Goal: Transaction & Acquisition: Purchase product/service

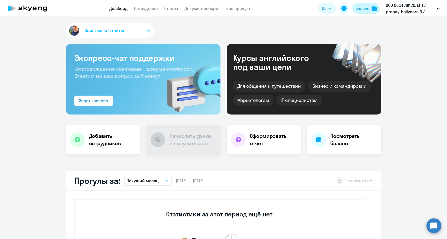
click at [353, 12] on button "Баланс" at bounding box center [366, 8] width 28 height 11
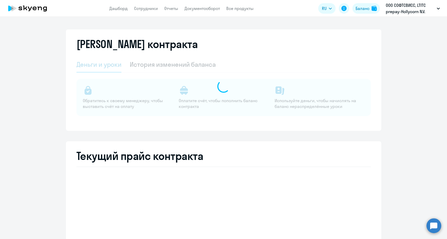
select select "english_adult_not_native_speaker"
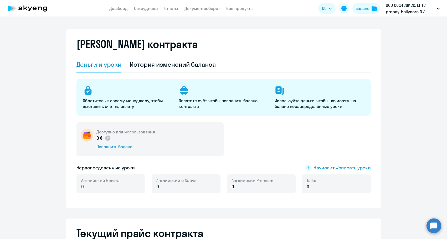
click at [105, 151] on div "Доступно для использования 0 € Пополнить баланс" at bounding box center [149, 139] width 147 height 34
click at [105, 149] on div "Пополнить баланс" at bounding box center [125, 147] width 59 height 6
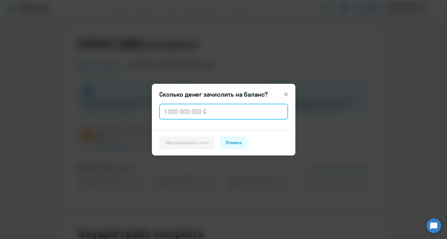
click at [194, 117] on input "text" at bounding box center [223, 112] width 129 height 16
paste input "150 000"
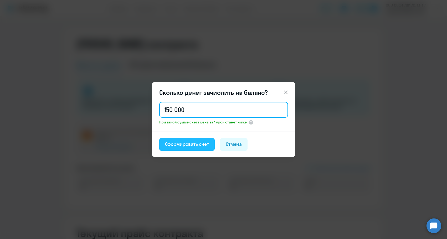
type input "150 000"
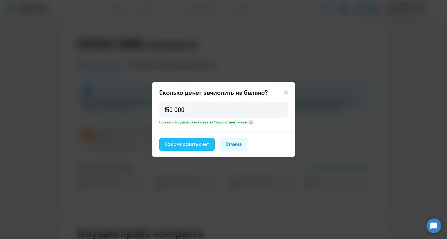
click at [187, 148] on button "Сформировать счет" at bounding box center [186, 144] width 55 height 13
